Goal: Information Seeking & Learning: Learn about a topic

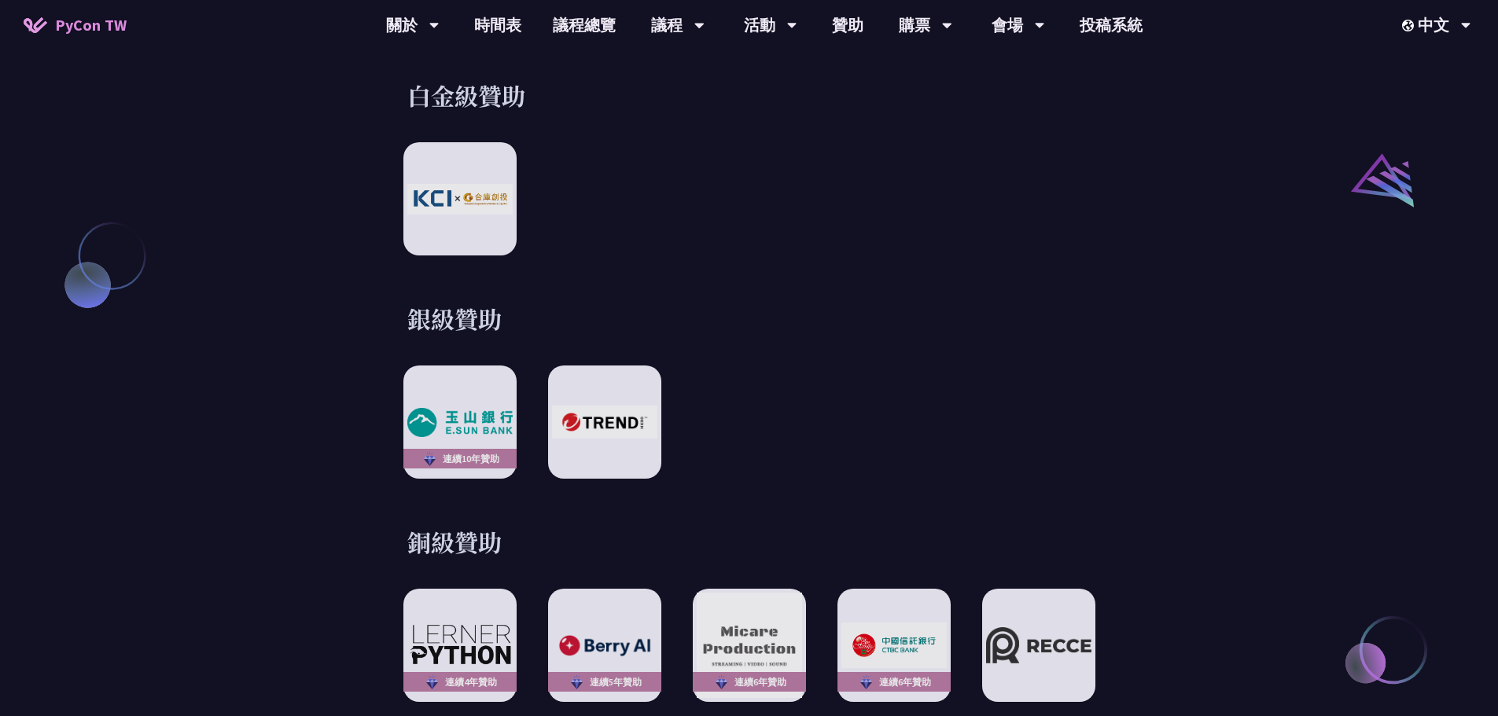
scroll to position [1417, 0]
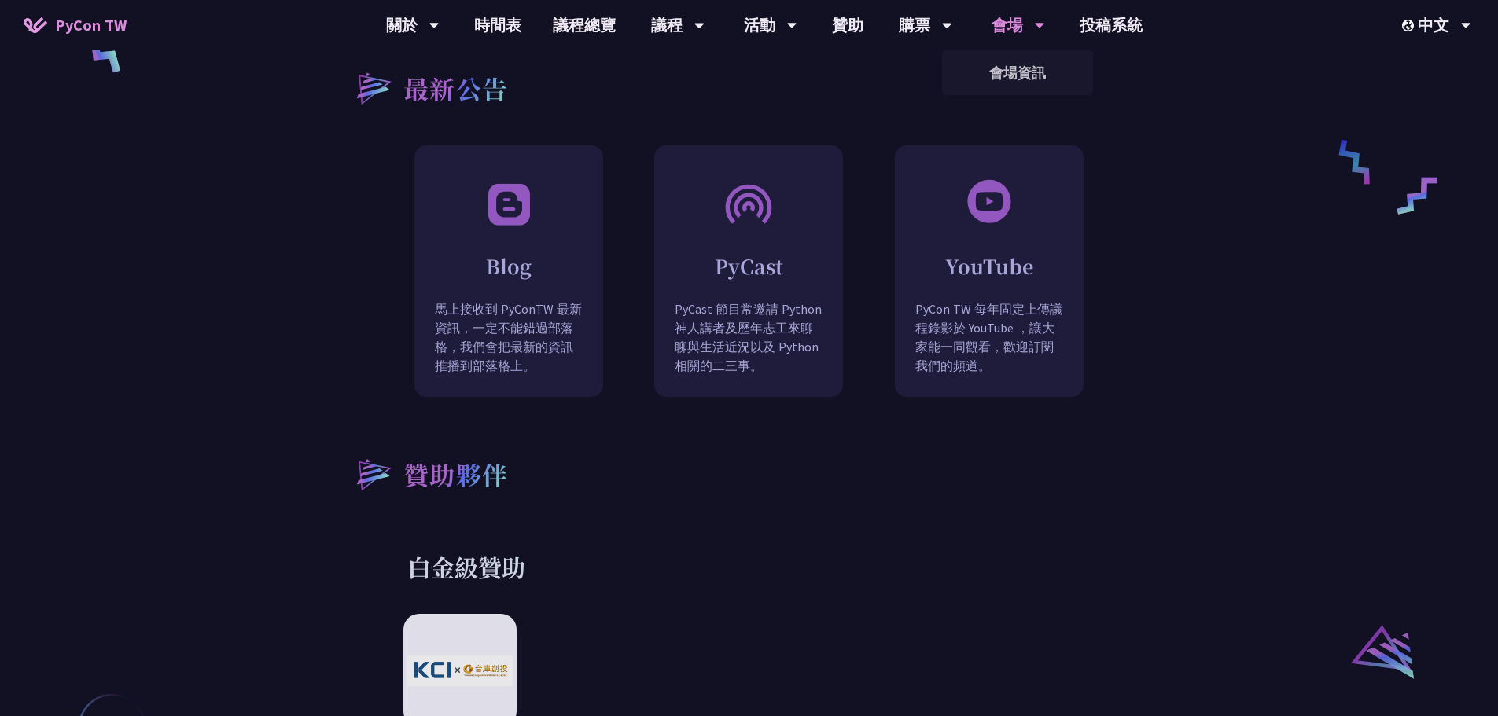
click at [440, 25] on div "會場" at bounding box center [412, 25] width 53 height 50
click at [1019, 66] on link "會場資訊" at bounding box center [1017, 72] width 151 height 37
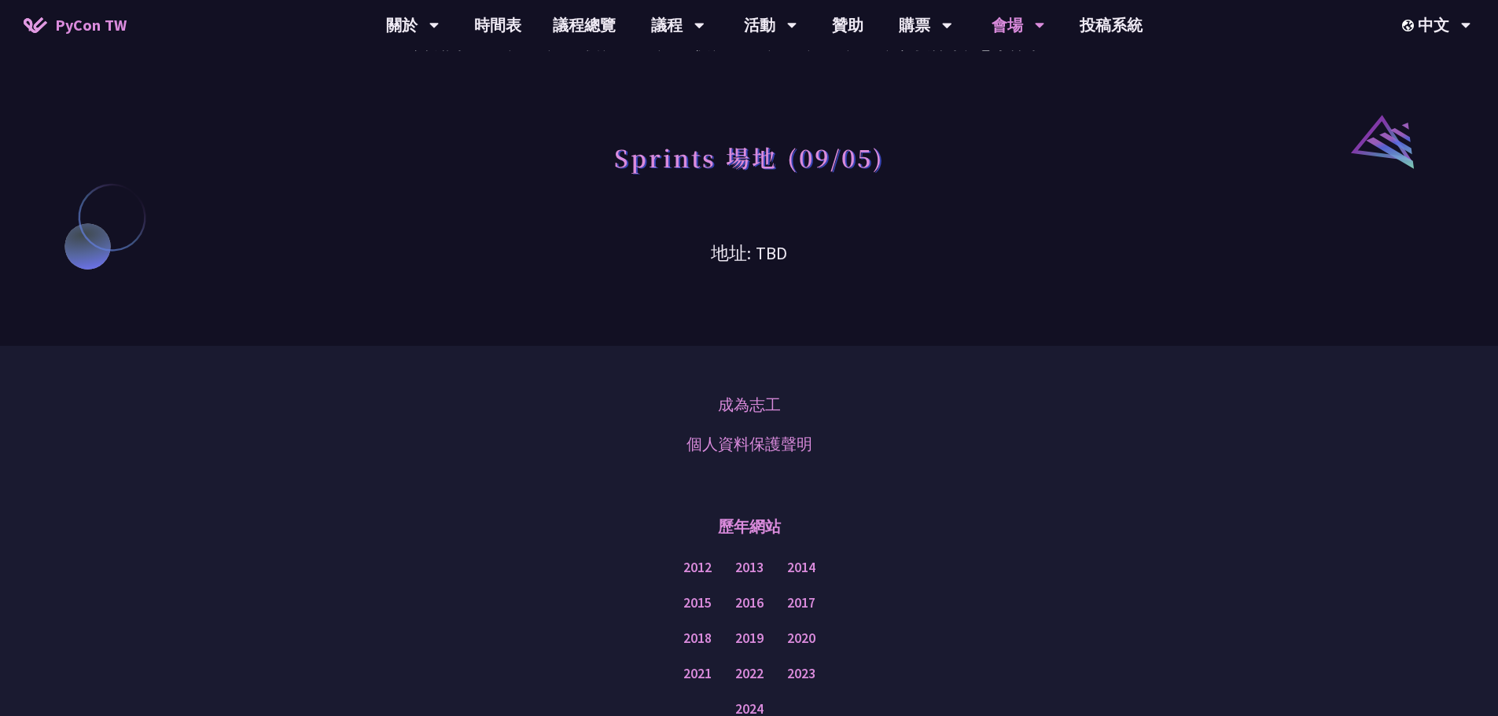
scroll to position [1433, 0]
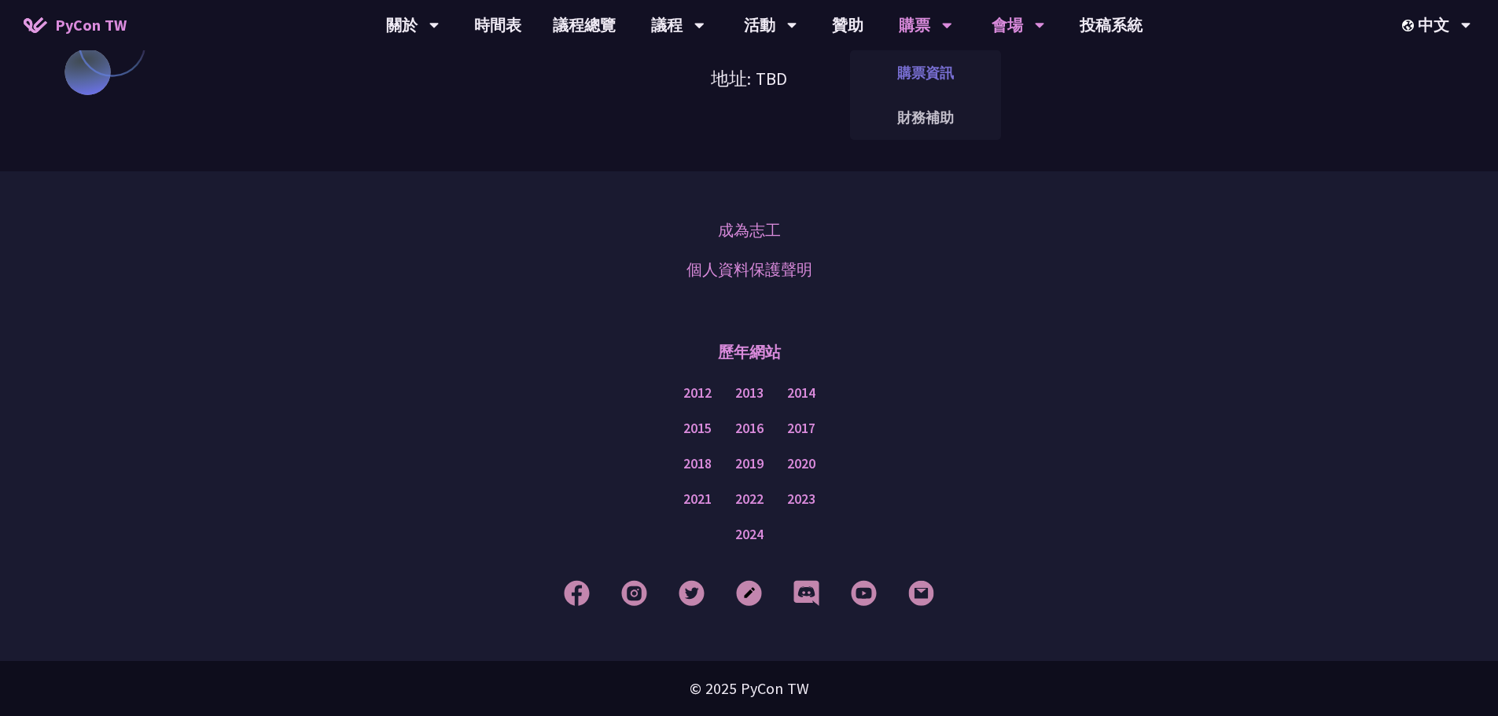
click at [905, 79] on link "購票資訊" at bounding box center [925, 72] width 151 height 37
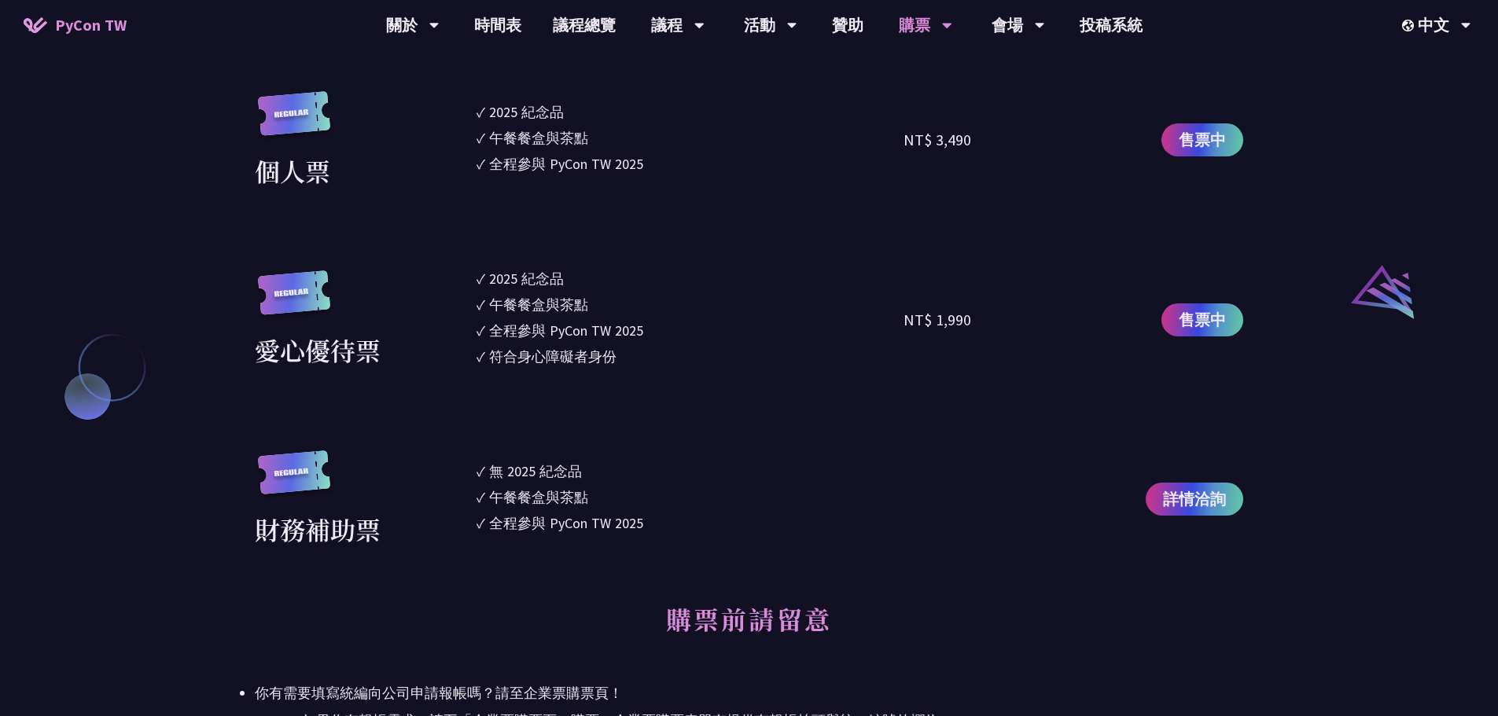
scroll to position [1258, 0]
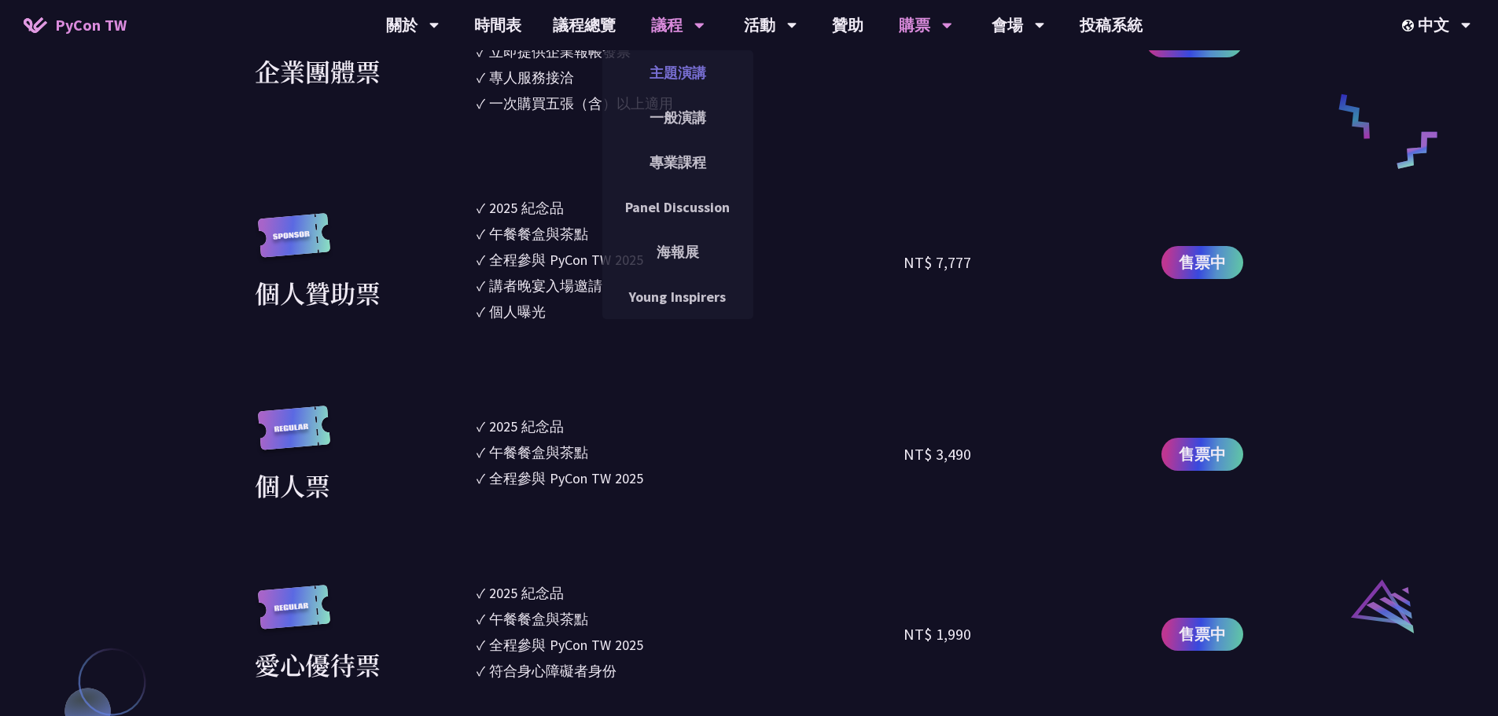
click at [705, 79] on link "主題演講" at bounding box center [677, 72] width 151 height 37
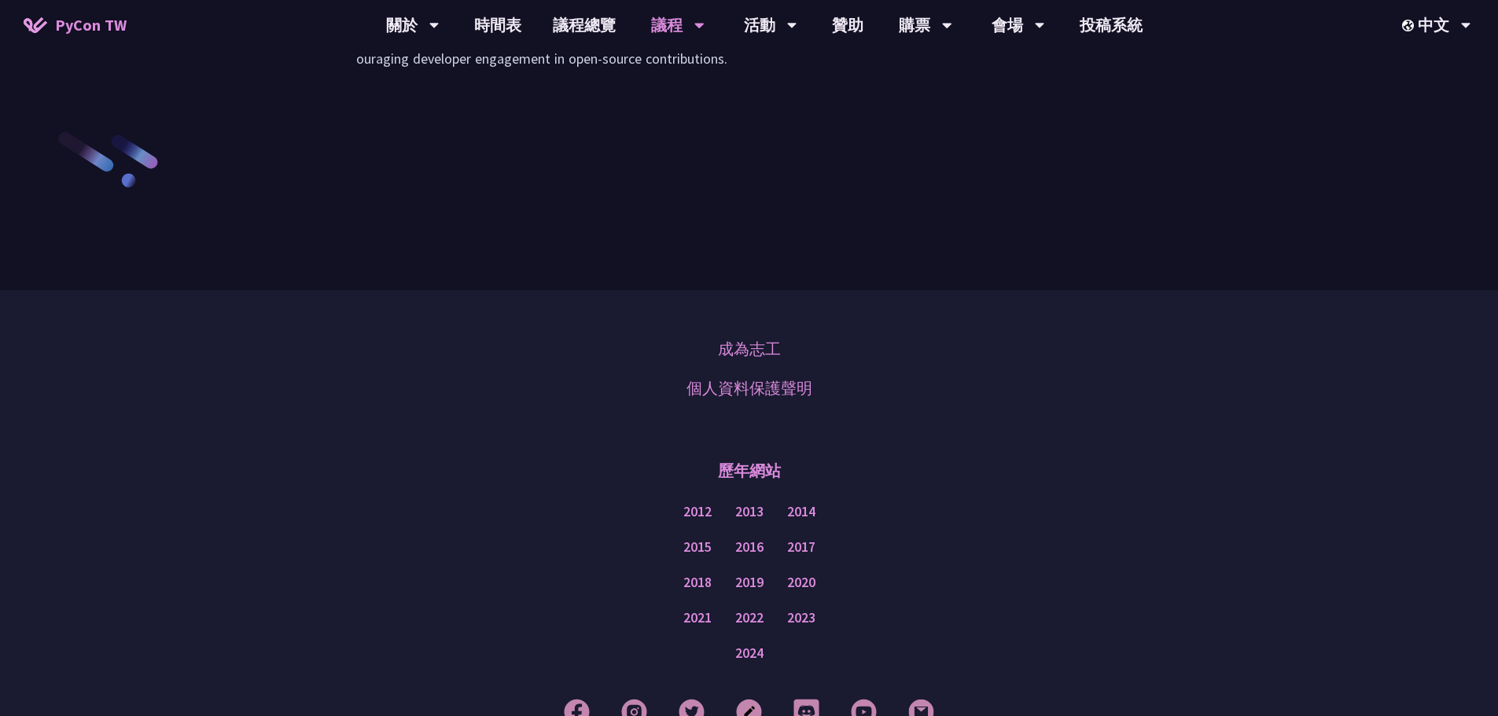
scroll to position [2045, 0]
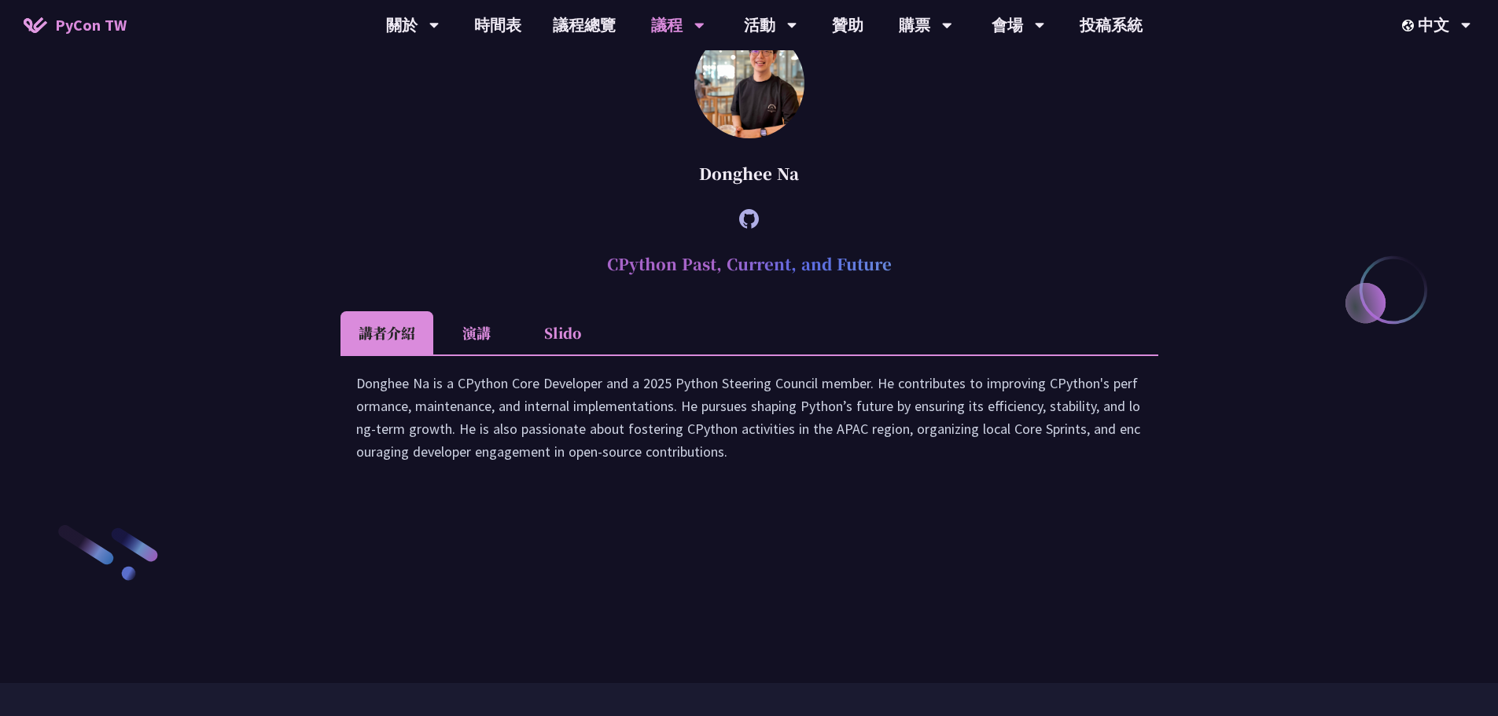
click at [469, 355] on li "演講" at bounding box center [476, 332] width 87 height 43
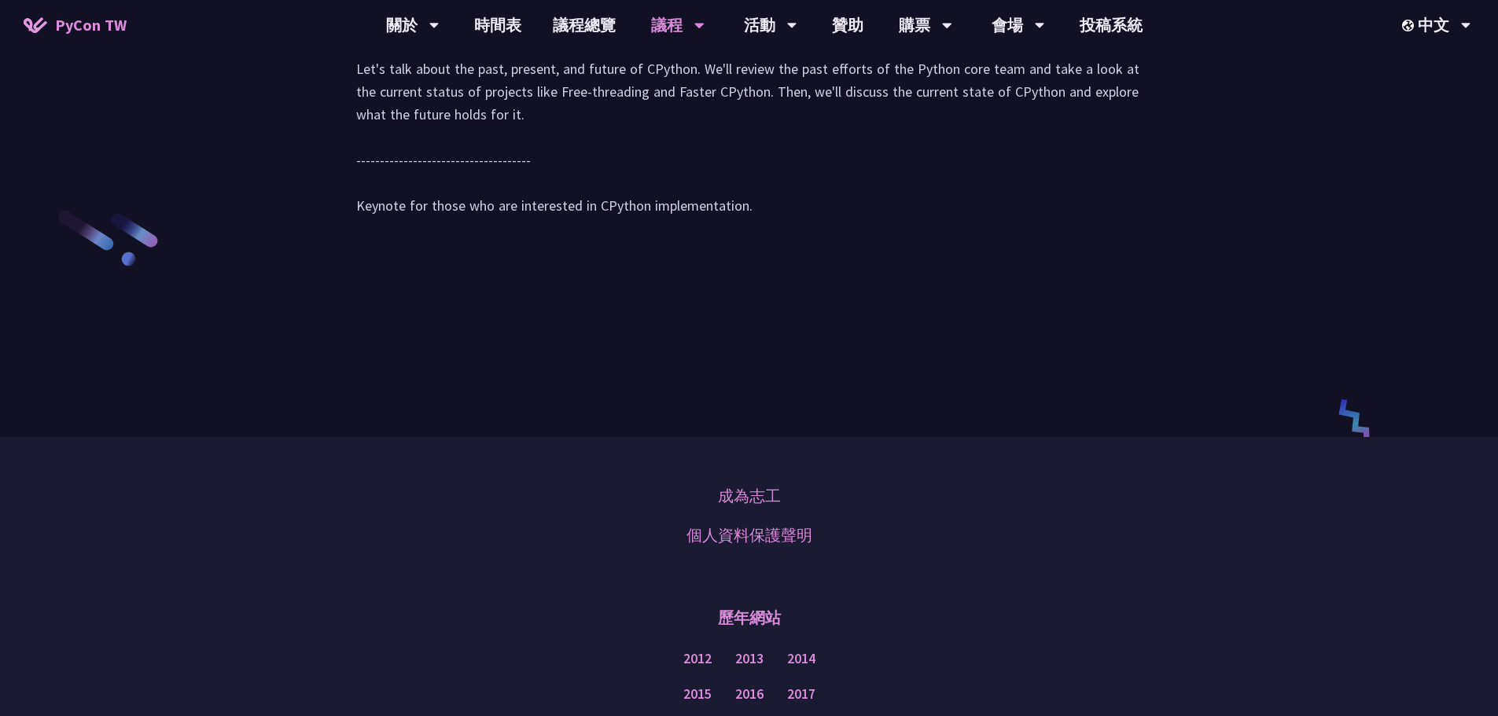
scroll to position [2281, 0]
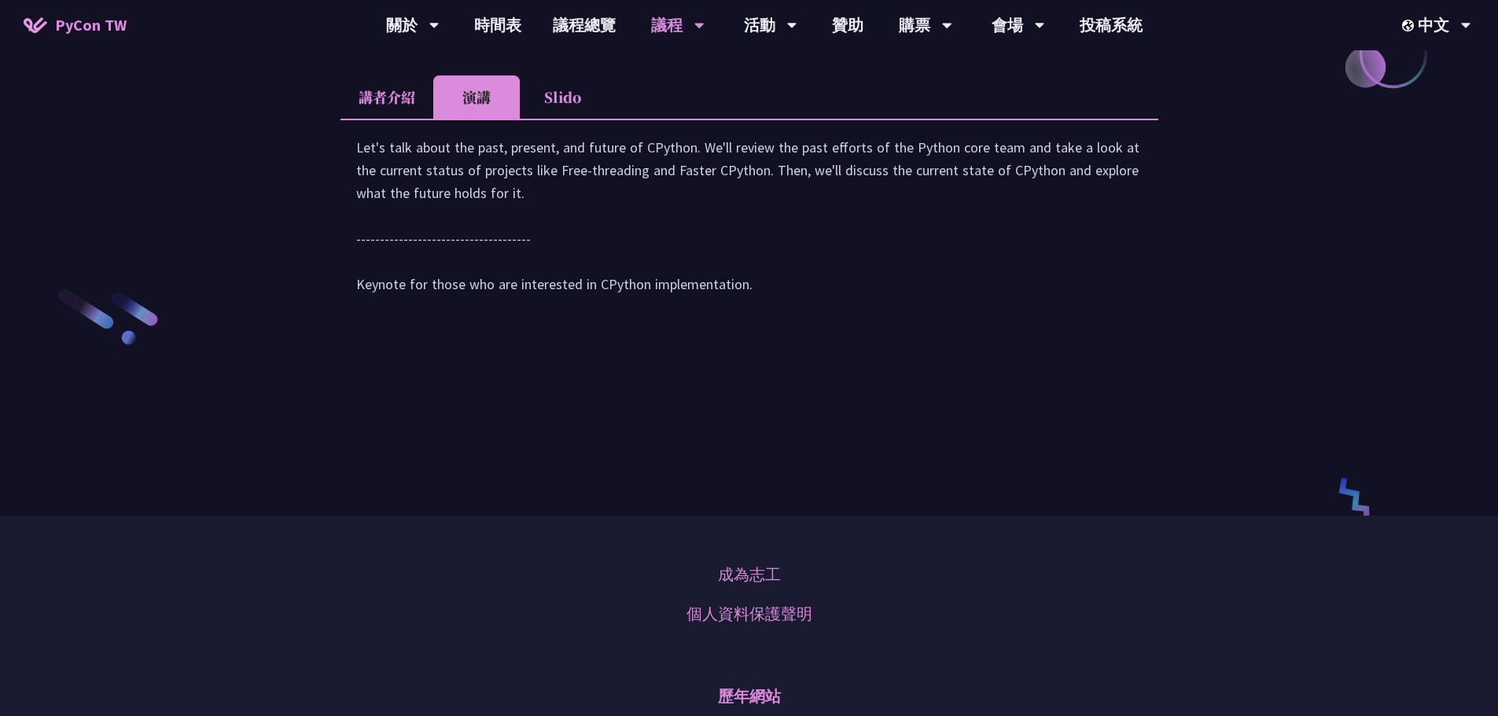
click at [567, 119] on li "Slido" at bounding box center [563, 96] width 87 height 43
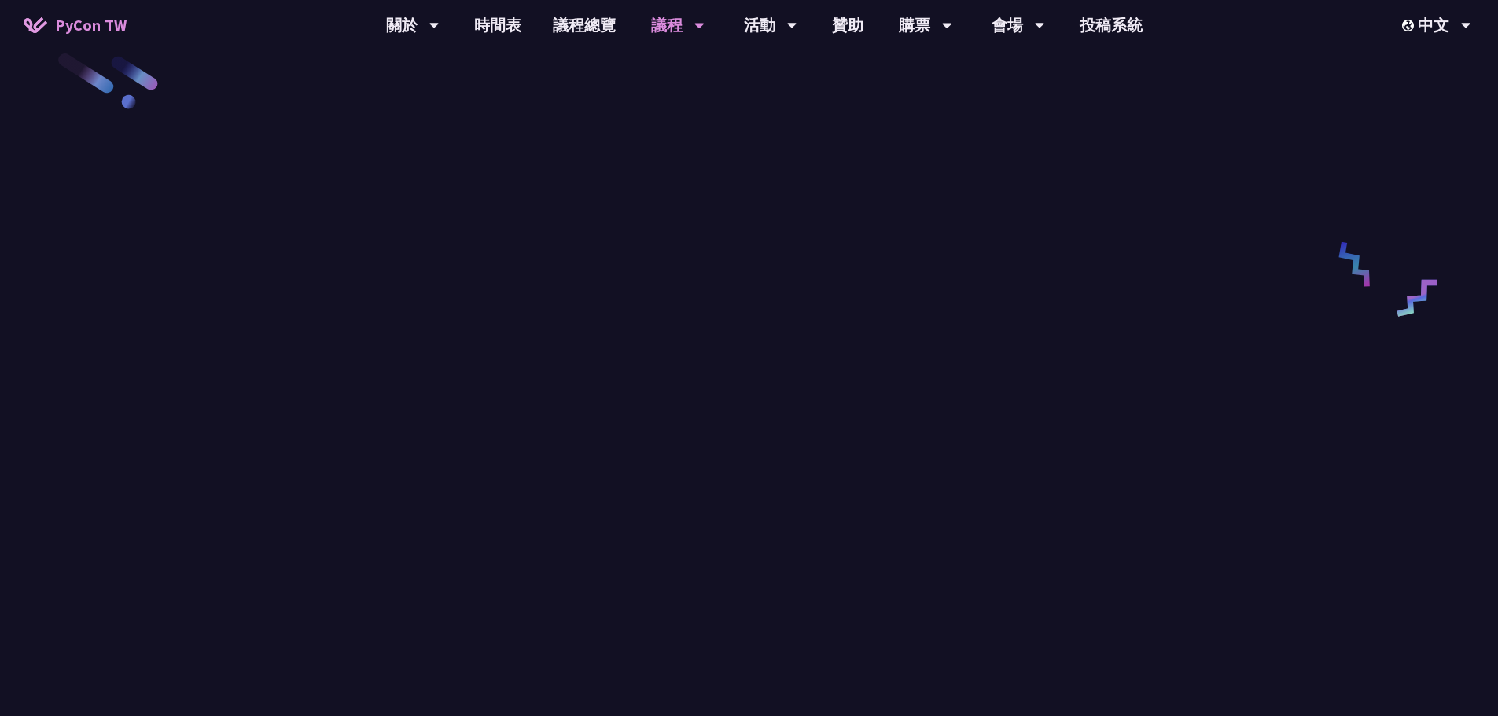
scroll to position [2438, 0]
